Goal: Information Seeking & Learning: Learn about a topic

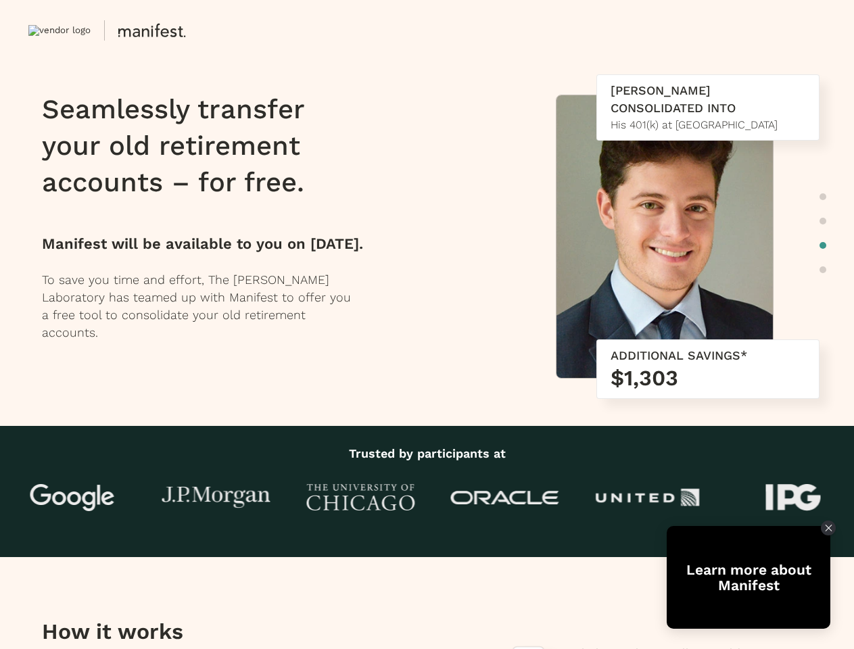
click at [426, 324] on div "Seamlessly transfer your old retirement accounts – for free. Manifest will be a…" at bounding box center [235, 216] width 387 height 284
click at [231, 30] on button at bounding box center [231, 30] width 406 height 27
click at [701, 277] on img at bounding box center [664, 239] width 216 height 289
click at [823, 233] on div at bounding box center [822, 233] width 7 height 88
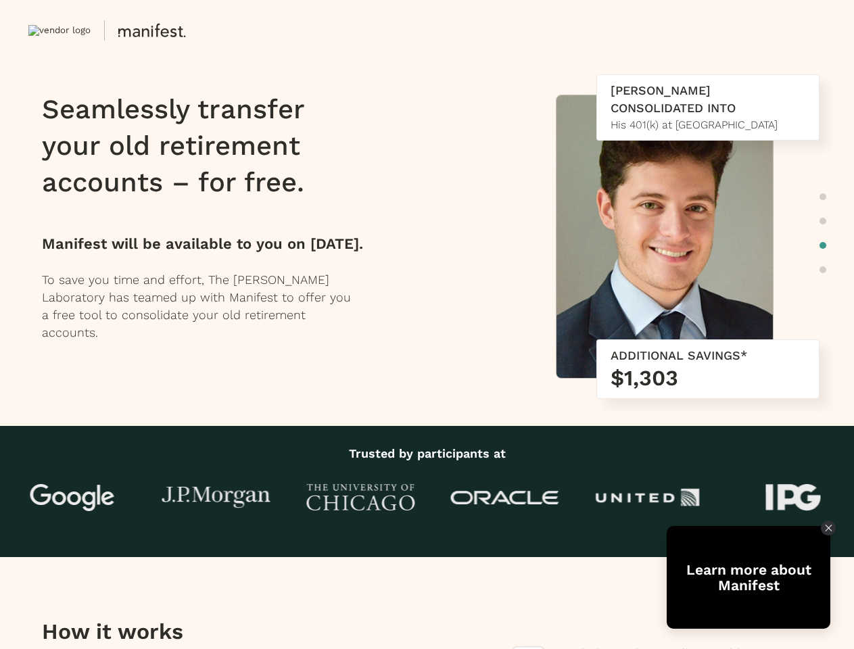
click at [433, 497] on div at bounding box center [505, 497] width 144 height 41
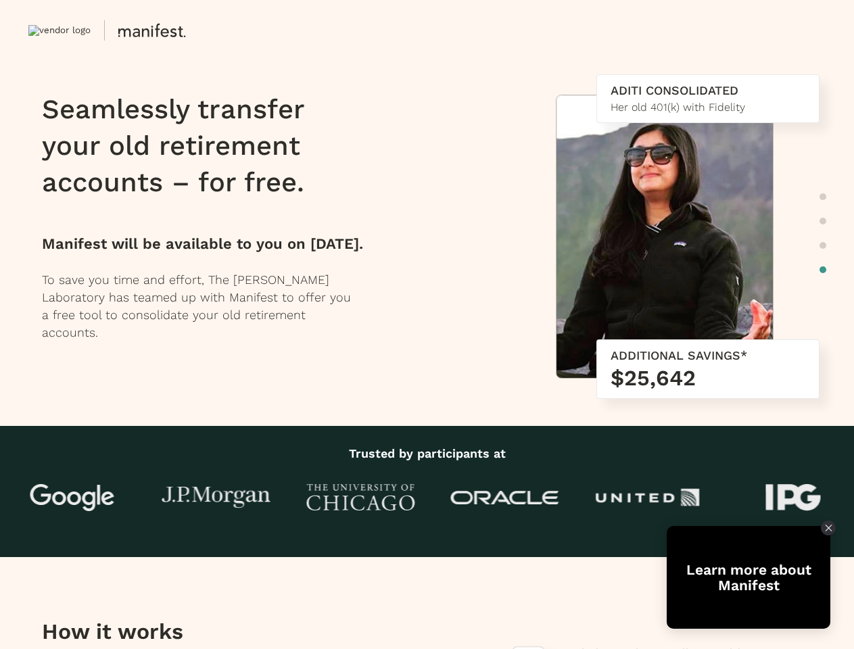
click at [748, 577] on div "Learn more about Manifest" at bounding box center [748, 577] width 164 height 31
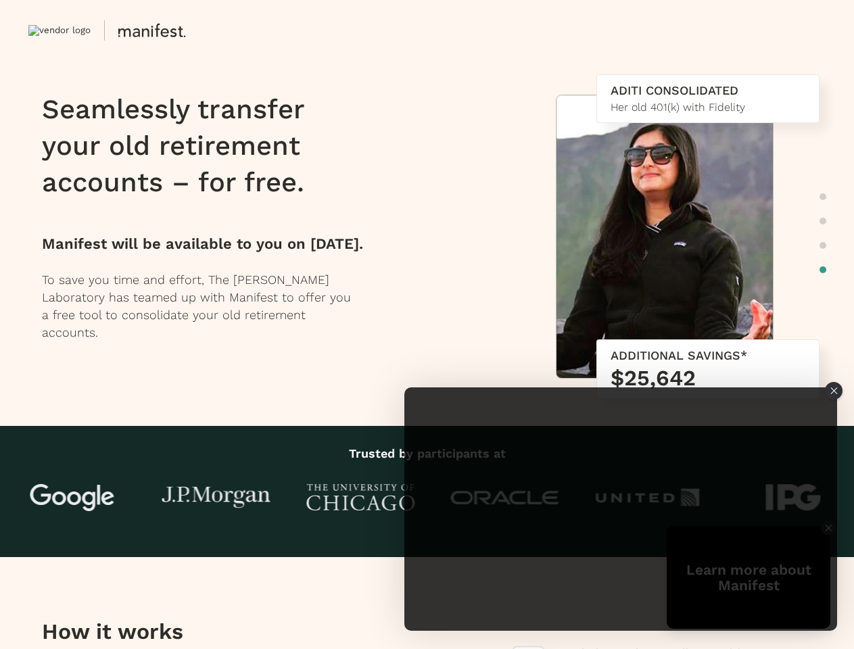
click at [748, 577] on iframe "Tolstoy Player : Manifest Participant App Embed" at bounding box center [620, 508] width 433 height 243
